Goal: Transaction & Acquisition: Purchase product/service

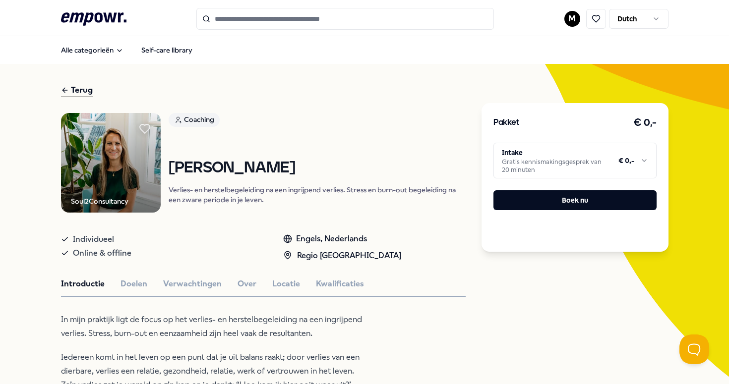
click at [570, 18] on html ".empowr-logo_svg__cls-1{fill:#03032f} M Dutch Alle categorieën Self-care librar…" at bounding box center [364, 192] width 729 height 384
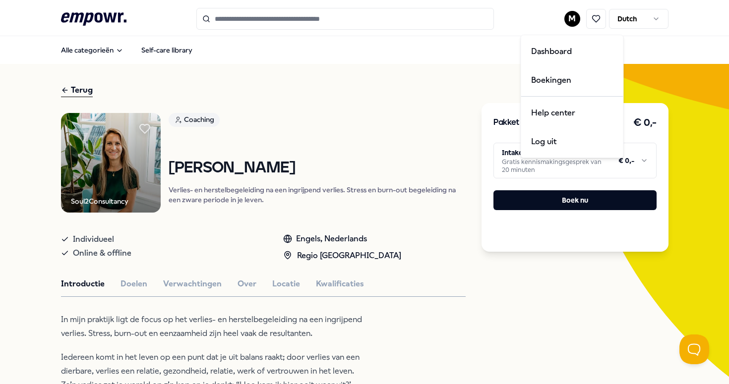
click at [430, 144] on html ".empowr-logo_svg__cls-1{fill:#03032f} M Dutch Alle categorieën Self-care librar…" at bounding box center [364, 192] width 729 height 384
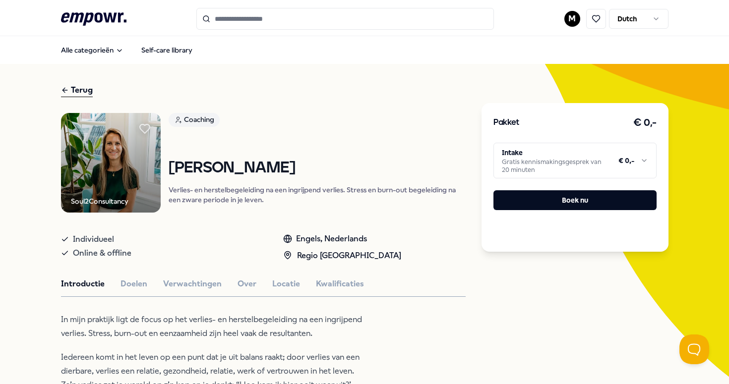
click at [578, 170] on html ".empowr-logo_svg__cls-1{fill:#03032f} M Dutch Alle categorieën Self-care librar…" at bounding box center [364, 192] width 729 height 384
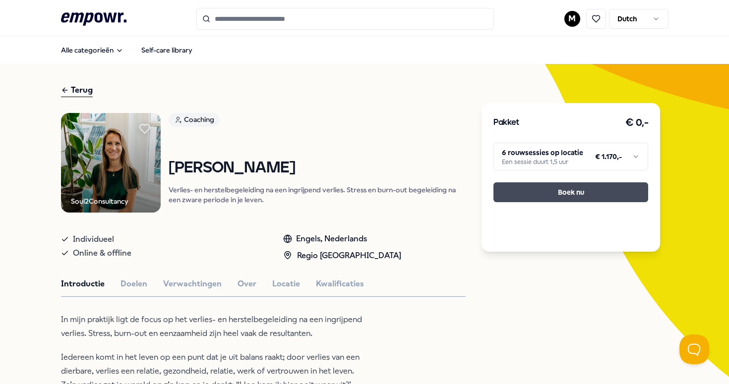
click at [560, 187] on button "Boek nu" at bounding box center [571, 193] width 155 height 20
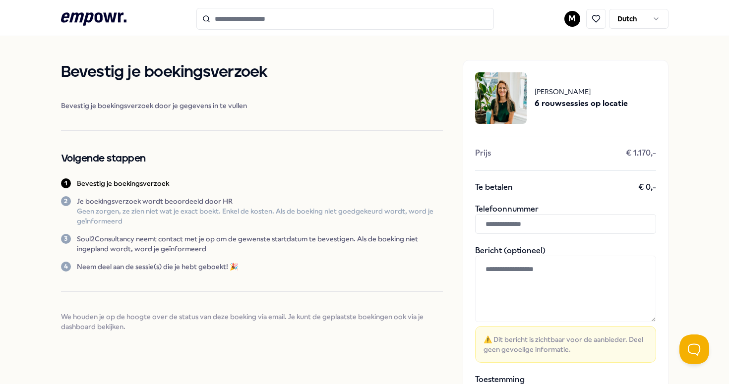
scroll to position [76, 0]
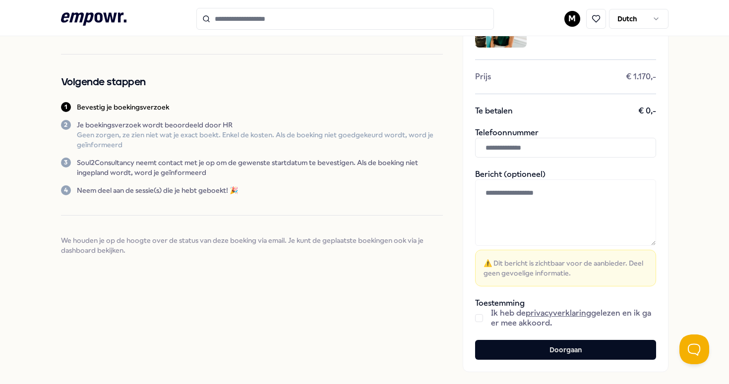
click at [539, 154] on input "text" at bounding box center [565, 148] width 181 height 20
type input "**********"
click at [508, 315] on span "Ik heb de privacyverklaring gelezen en ik ga er mee akkoord." at bounding box center [573, 319] width 165 height 20
click at [482, 322] on div "Ik heb de privacyverklaring gelezen en ik ga er mee akkoord." at bounding box center [565, 319] width 181 height 20
click at [479, 320] on button "button" at bounding box center [479, 319] width 8 height 8
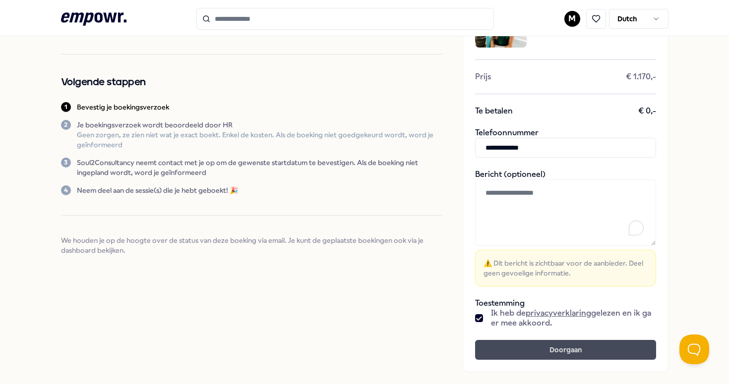
click at [513, 351] on button "Doorgaan" at bounding box center [565, 350] width 181 height 20
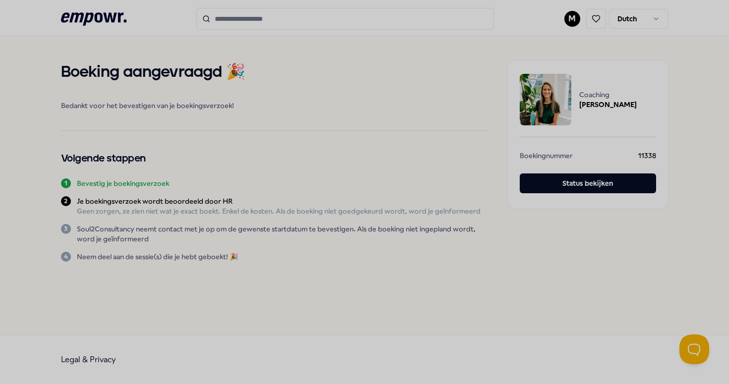
click at [513, 351] on div at bounding box center [364, 192] width 729 height 384
